Goal: Navigation & Orientation: Understand site structure

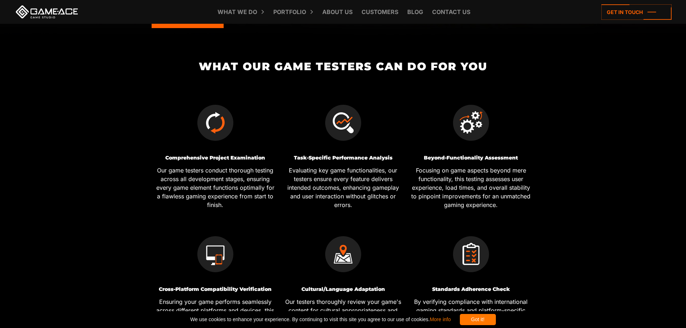
scroll to position [180, 0]
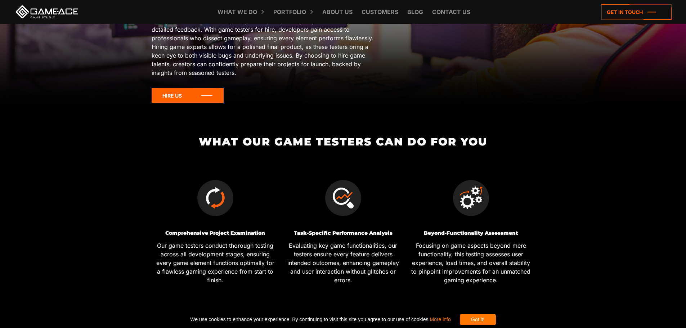
click at [205, 93] on icon at bounding box center [188, 95] width 72 height 15
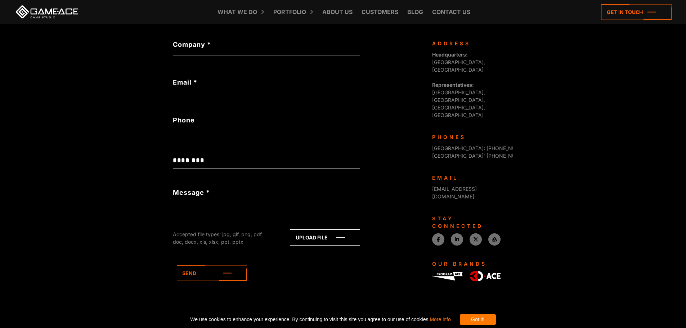
scroll to position [196, 0]
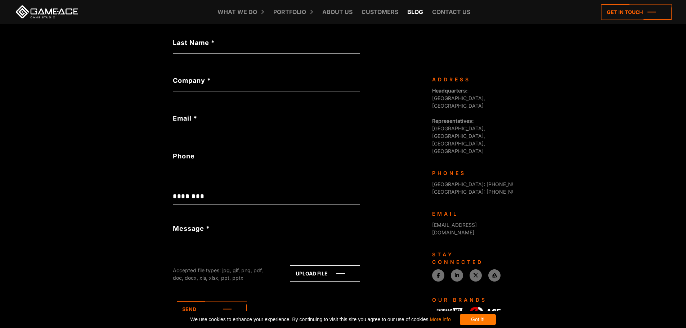
click at [409, 13] on link "Blog" at bounding box center [414, 12] width 23 height 24
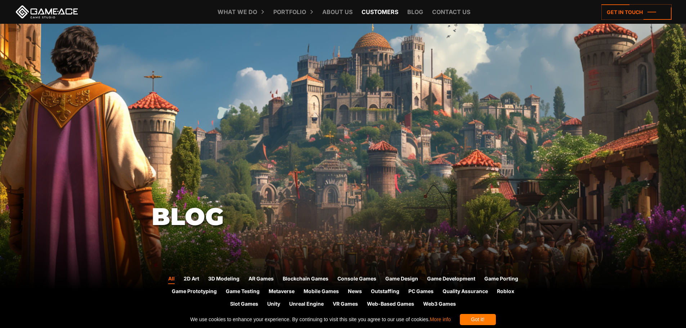
click at [383, 13] on link "Customers" at bounding box center [380, 12] width 44 height 24
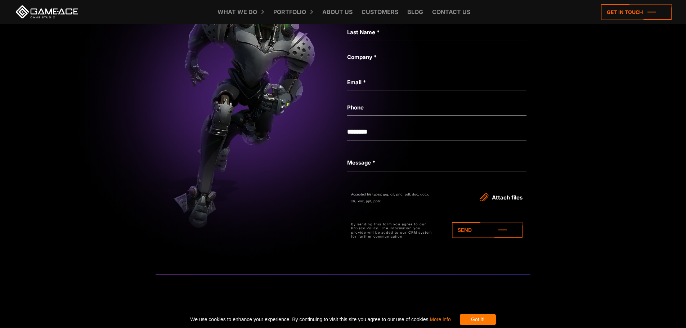
scroll to position [1619, 0]
